Goal: Information Seeking & Learning: Learn about a topic

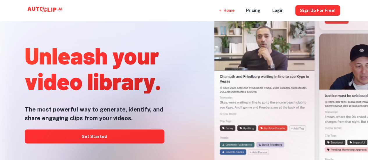
click at [84, 135] on div at bounding box center [184, 160] width 294 height 116
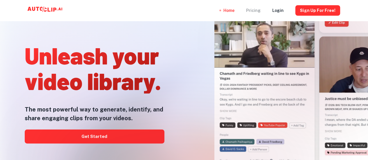
click at [257, 11] on div "Pricing" at bounding box center [253, 10] width 15 height 21
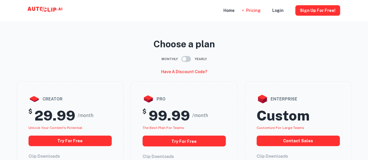
click at [280, 72] on div "Have a discount code?" at bounding box center [184, 72] width 335 height 10
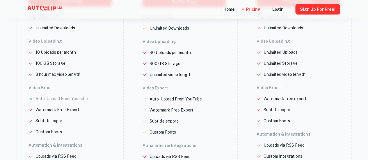
scroll to position [58, 0]
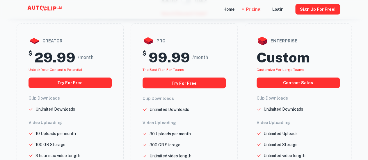
click at [42, 6] on icon at bounding box center [46, 9] width 58 height 12
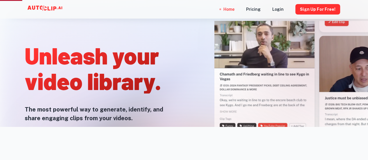
scroll to position [29, 0]
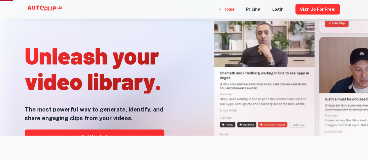
click at [130, 132] on div at bounding box center [184, 160] width 294 height 116
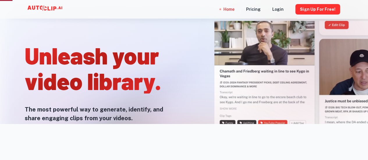
scroll to position [58, 0]
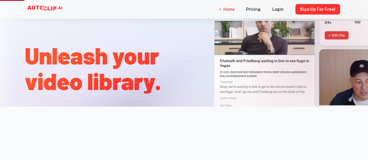
click at [196, 95] on div at bounding box center [261, 57] width 179 height 160
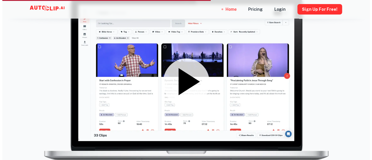
scroll to position [756, 0]
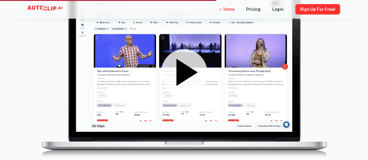
click at [188, 75] on icon at bounding box center [186, 72] width 21 height 27
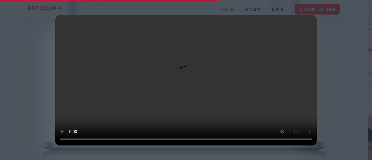
click at [199, 86] on video at bounding box center [186, 80] width 262 height 131
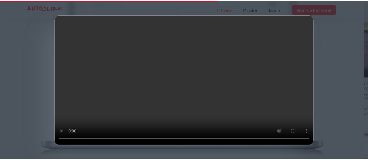
scroll to position [29, 0]
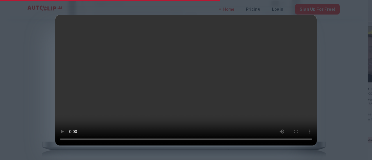
click at [346, 115] on div at bounding box center [186, 80] width 372 height 160
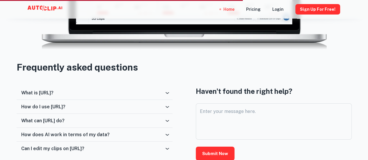
scroll to position [872, 0]
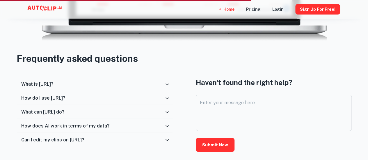
click at [59, 99] on h6 "How do I use [URL]?" at bounding box center [43, 98] width 44 height 6
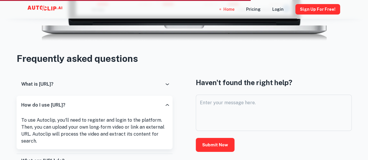
scroll to position [901, 0]
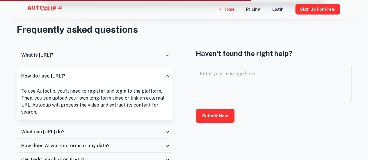
click at [83, 130] on div "What can [URL] do?" at bounding box center [92, 132] width 143 height 6
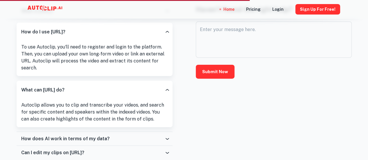
scroll to position [959, 0]
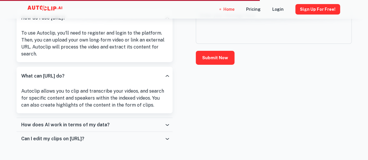
click at [125, 123] on div "How does AI work in terms of my data?" at bounding box center [92, 125] width 143 height 6
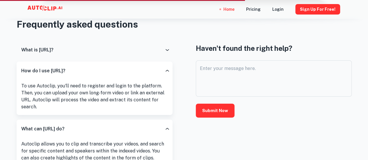
scroll to position [901, 0]
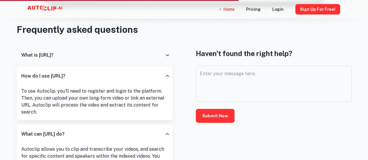
click at [121, 51] on div "What is [URL]?" at bounding box center [95, 55] width 156 height 14
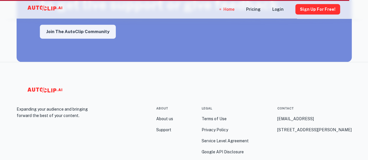
scroll to position [1261, 0]
